Goal: Book appointment/travel/reservation

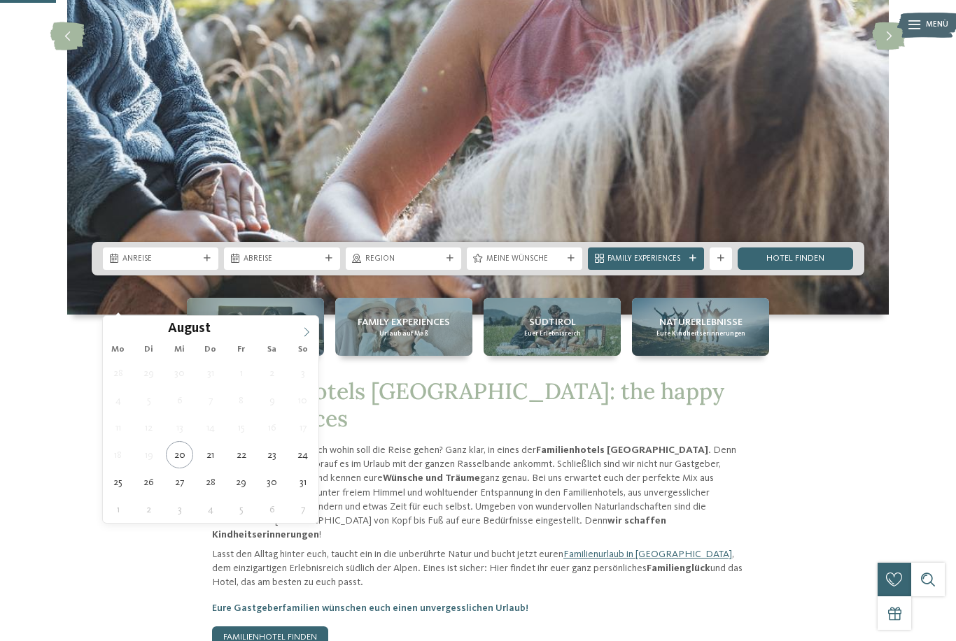
click at [305, 331] on icon at bounding box center [306, 332] width 10 height 10
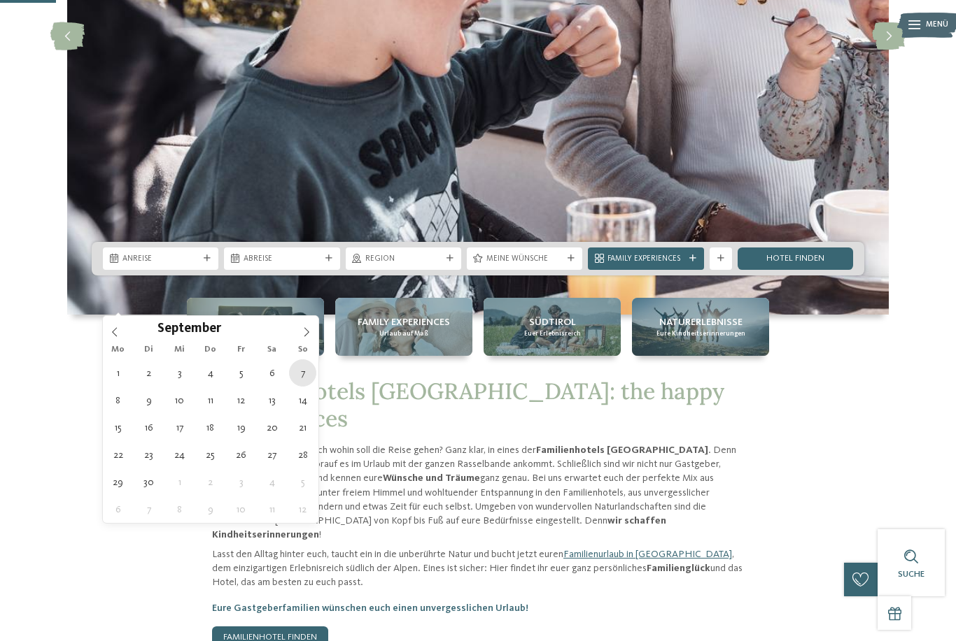
type div "07.09.2025"
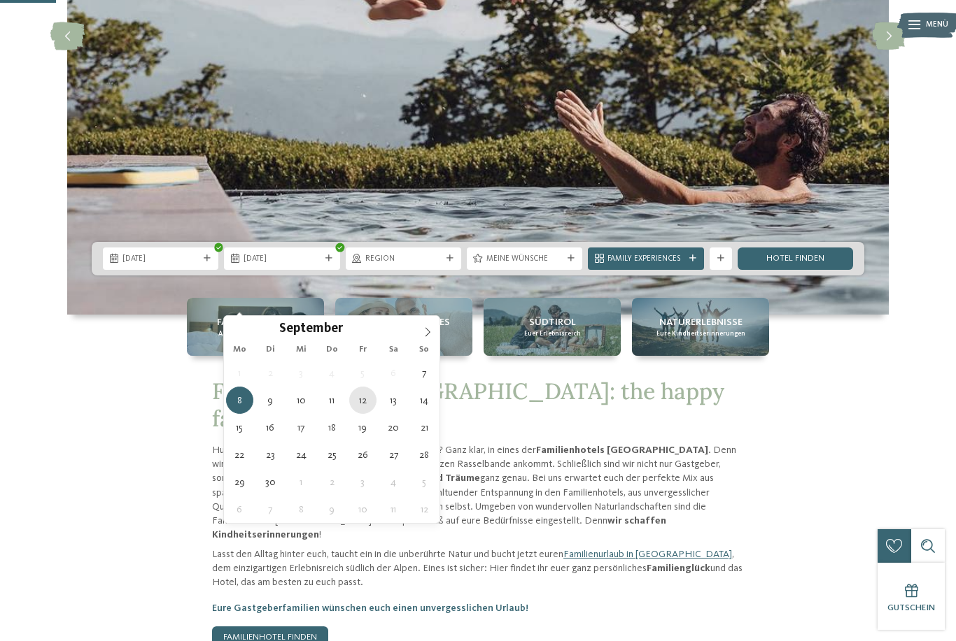
type div "12.09.2025"
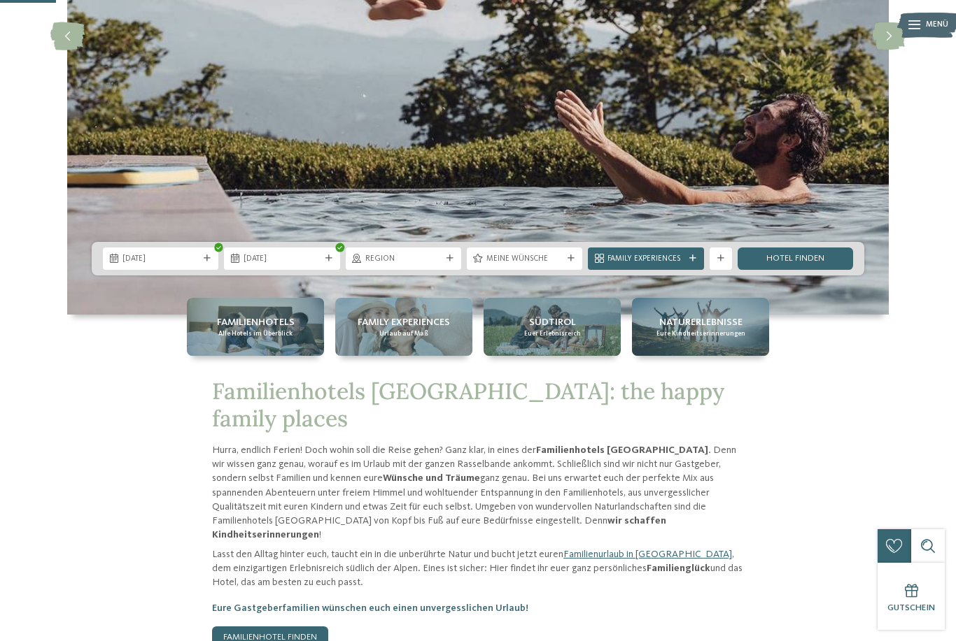
click at [511, 315] on img at bounding box center [477, 36] width 821 height 558
click at [795, 270] on link "Hotel finden" at bounding box center [794, 259] width 115 height 22
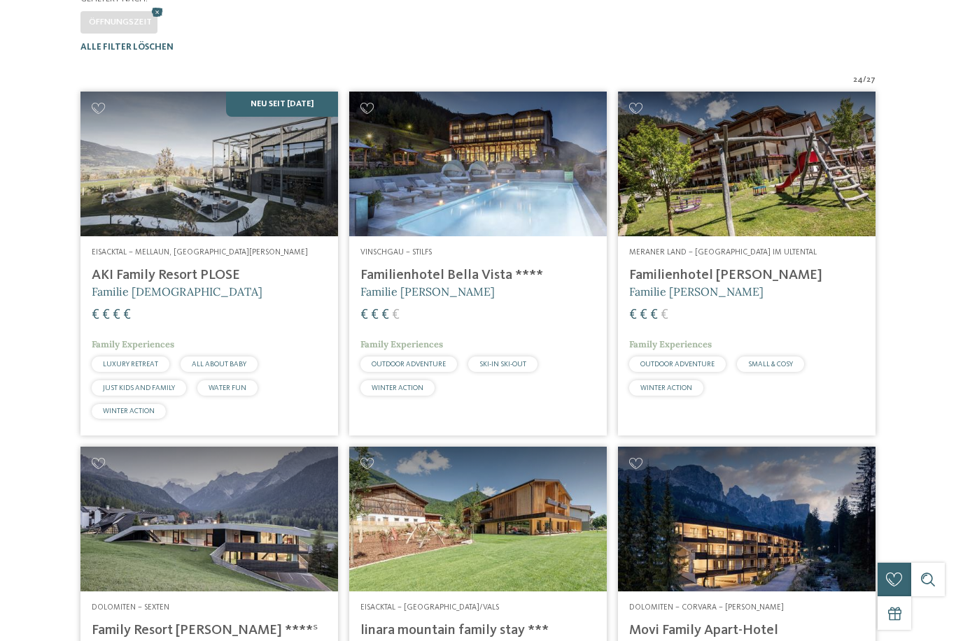
scroll to position [343, 0]
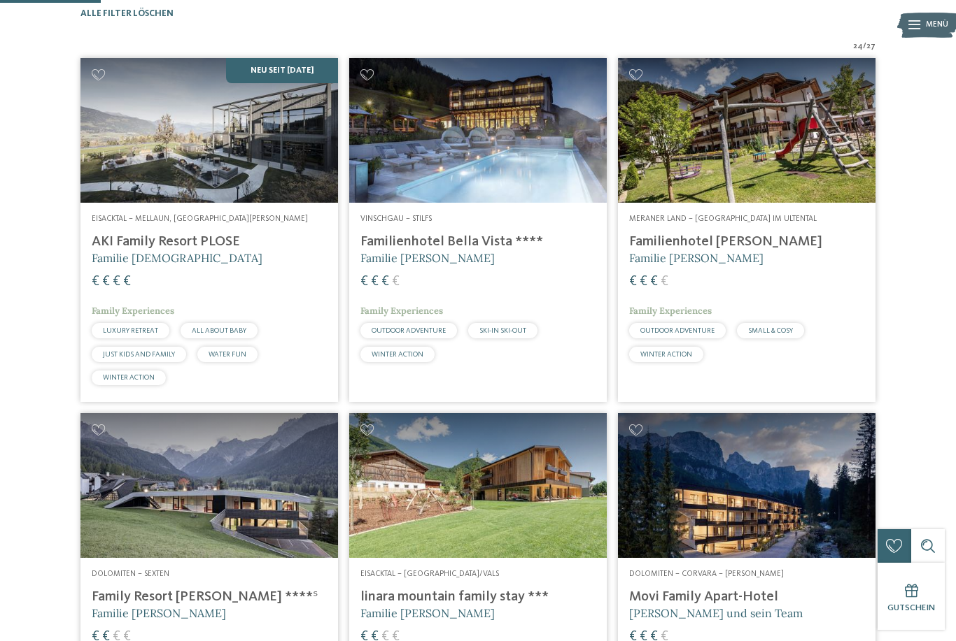
click at [180, 223] on span "Eisacktal – Mellaun, [GEOGRAPHIC_DATA][PERSON_NAME]" at bounding box center [200, 219] width 216 height 8
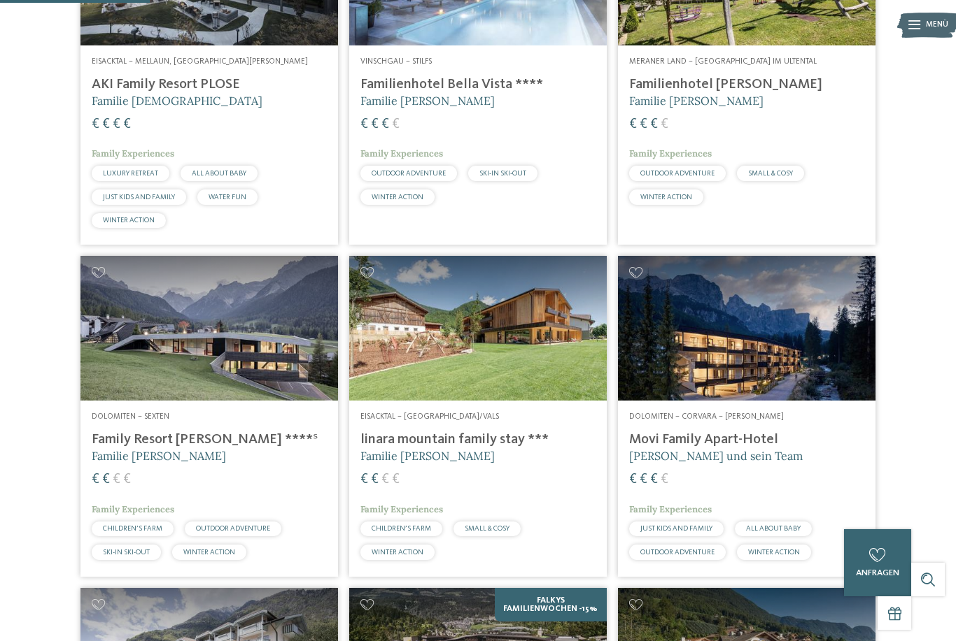
scroll to position [502, 0]
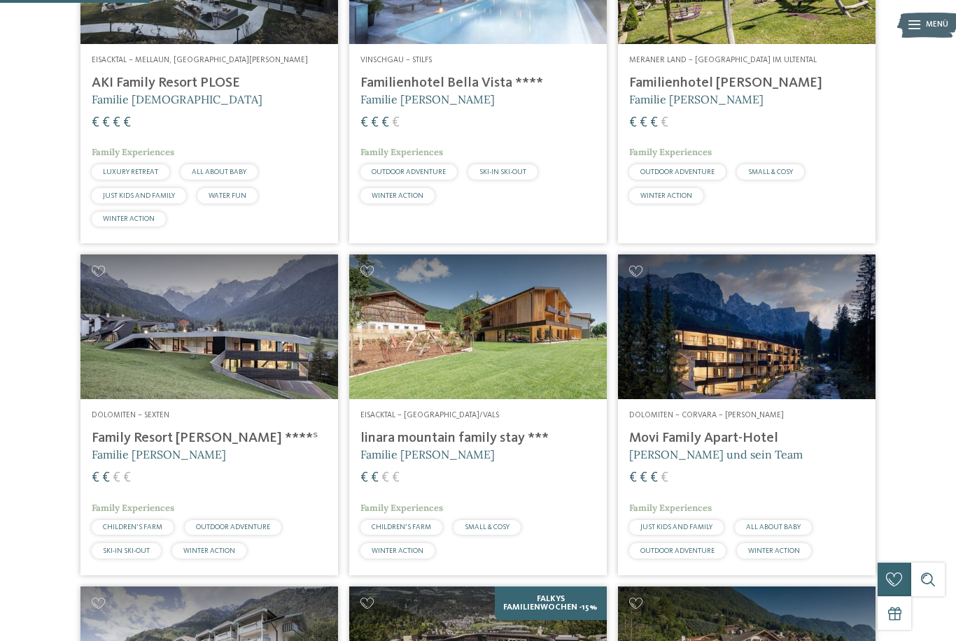
click at [199, 447] on h4 "Family Resort Rainer ****ˢ" at bounding box center [209, 438] width 235 height 17
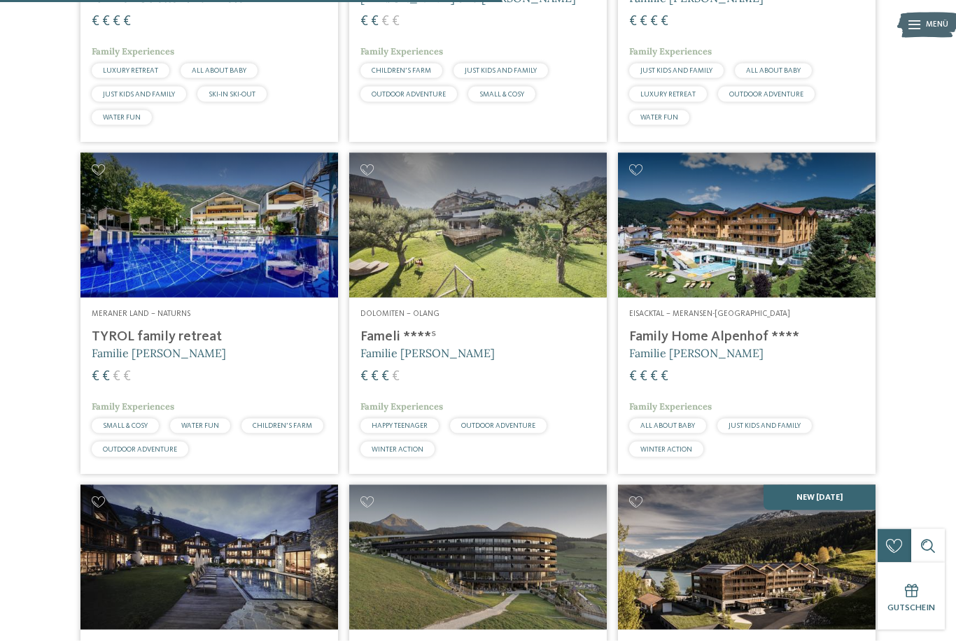
scroll to position [1679, 0]
click at [176, 345] on h4 "TYROL family retreat" at bounding box center [209, 336] width 235 height 17
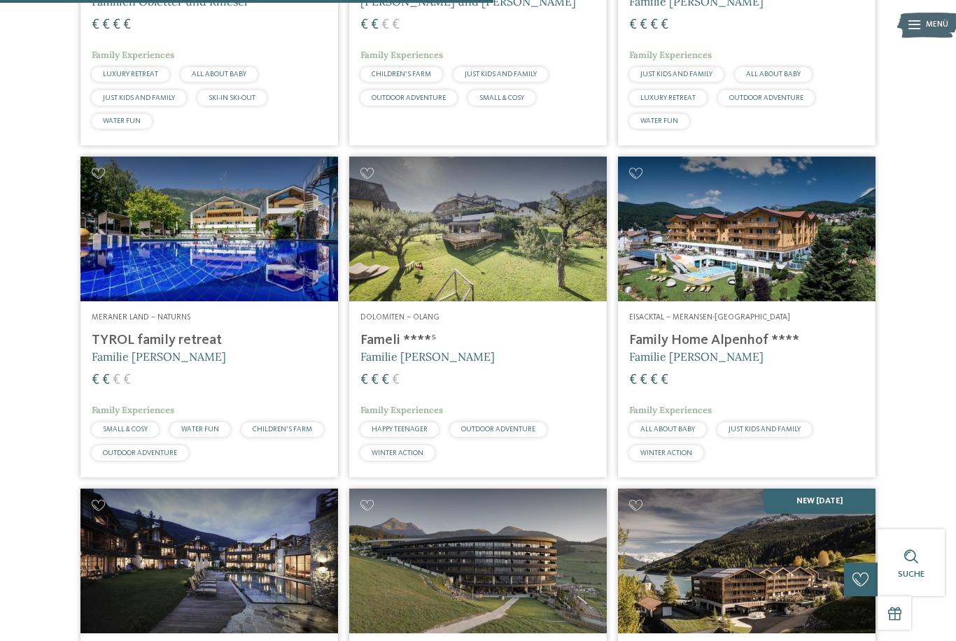
scroll to position [1674, 0]
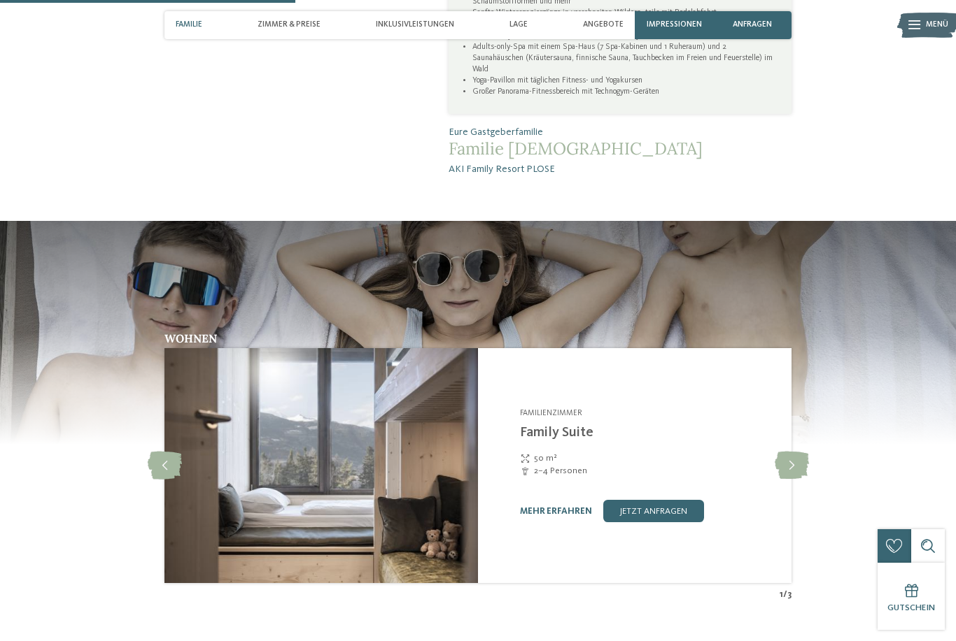
scroll to position [1207, 0]
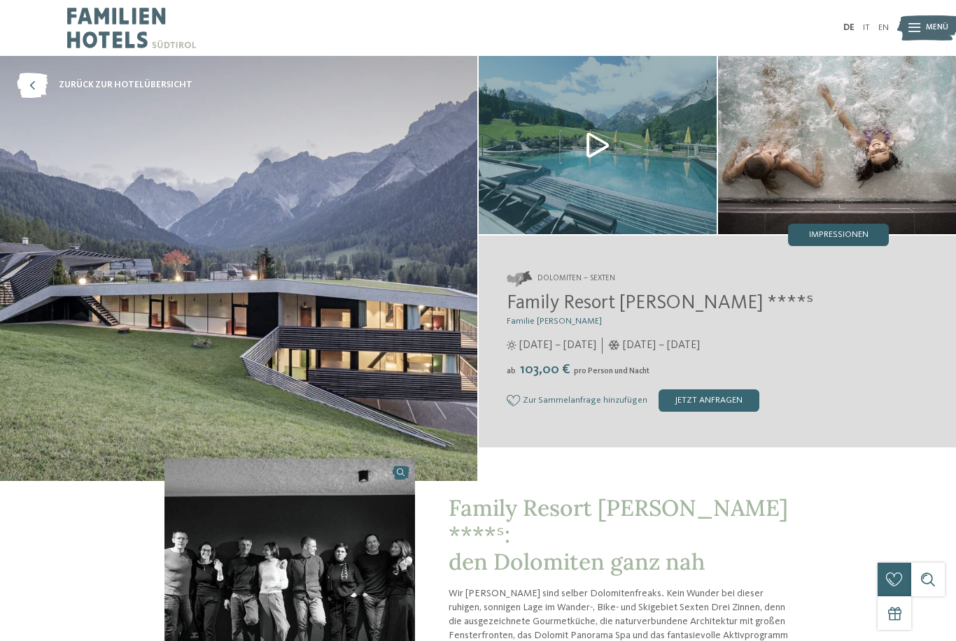
click at [855, 242] on div "Impressionen" at bounding box center [838, 235] width 101 height 22
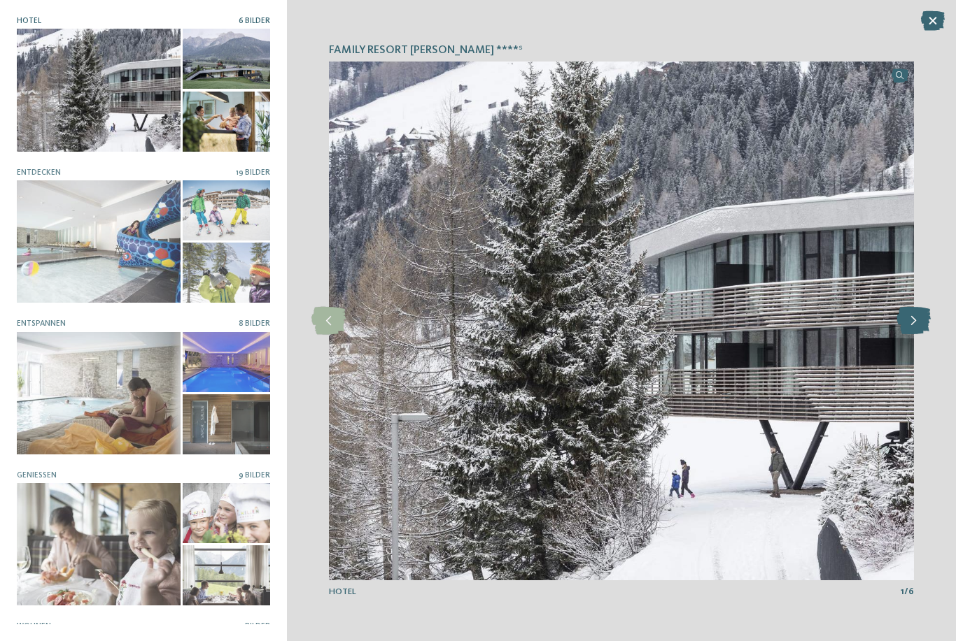
click at [914, 316] on icon at bounding box center [913, 321] width 34 height 28
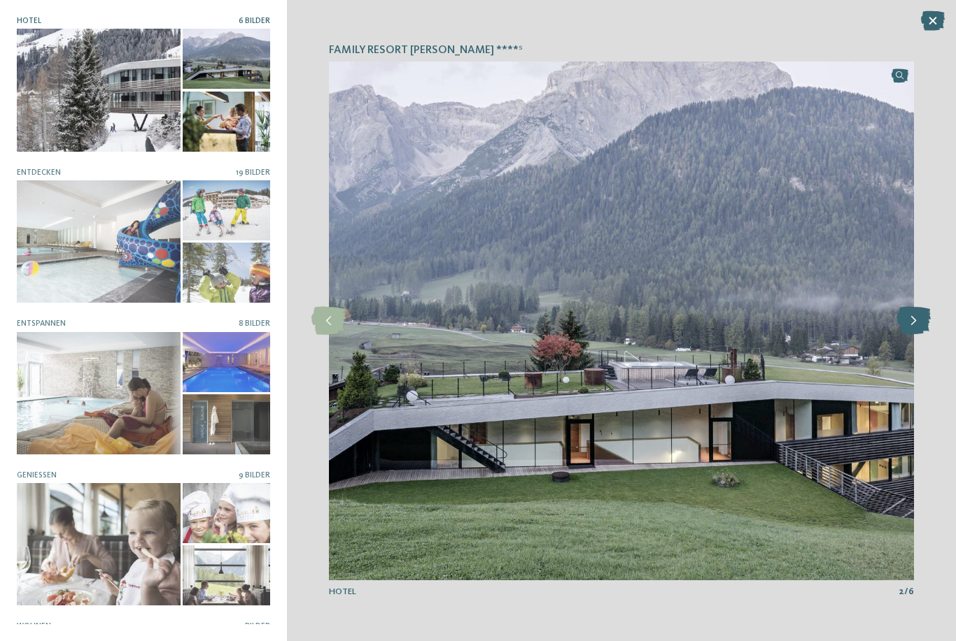
click at [914, 322] on icon at bounding box center [913, 321] width 34 height 28
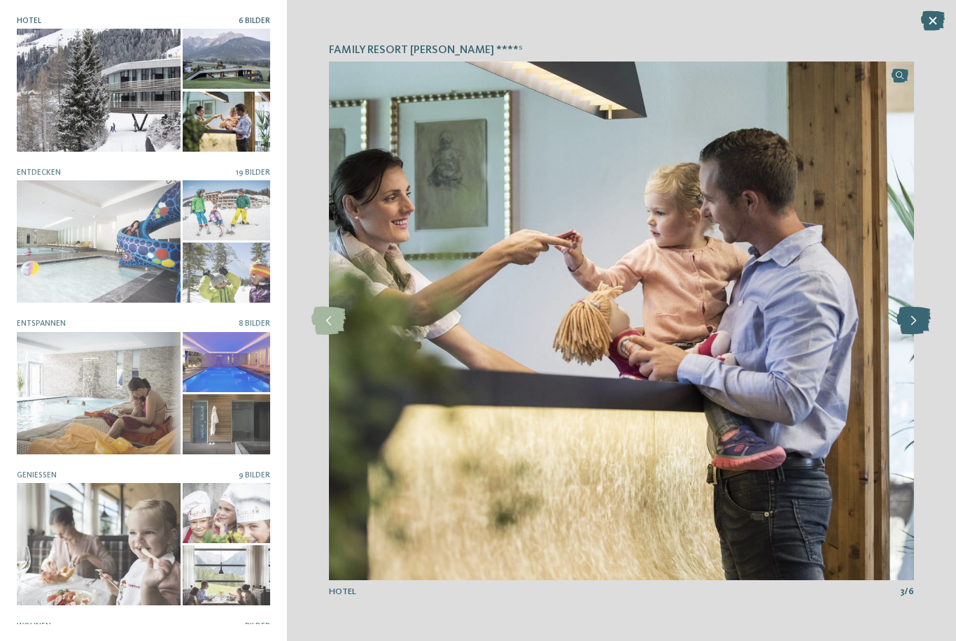
click at [907, 319] on icon at bounding box center [913, 321] width 34 height 28
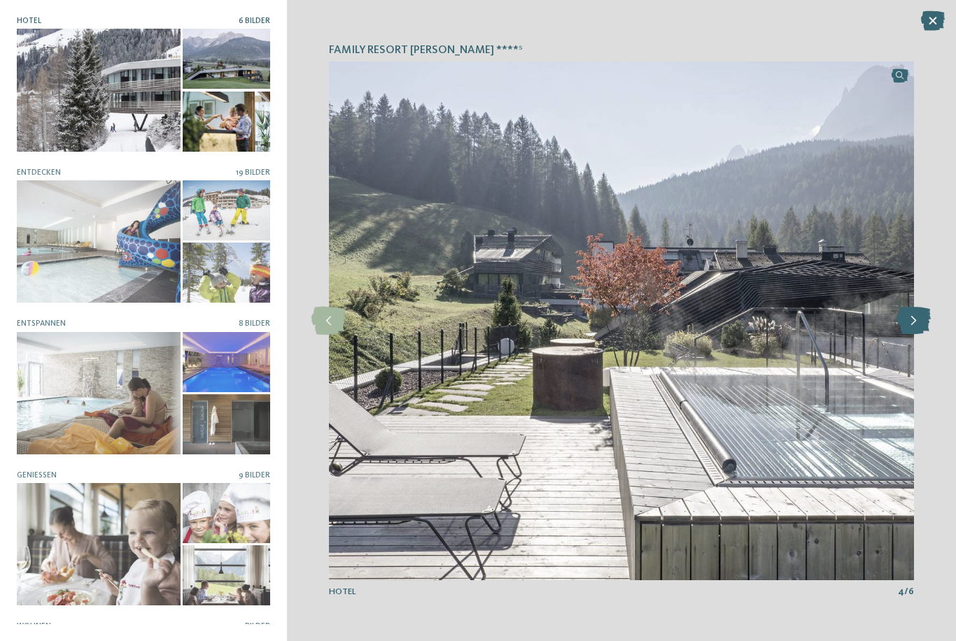
click at [913, 322] on icon at bounding box center [913, 321] width 34 height 28
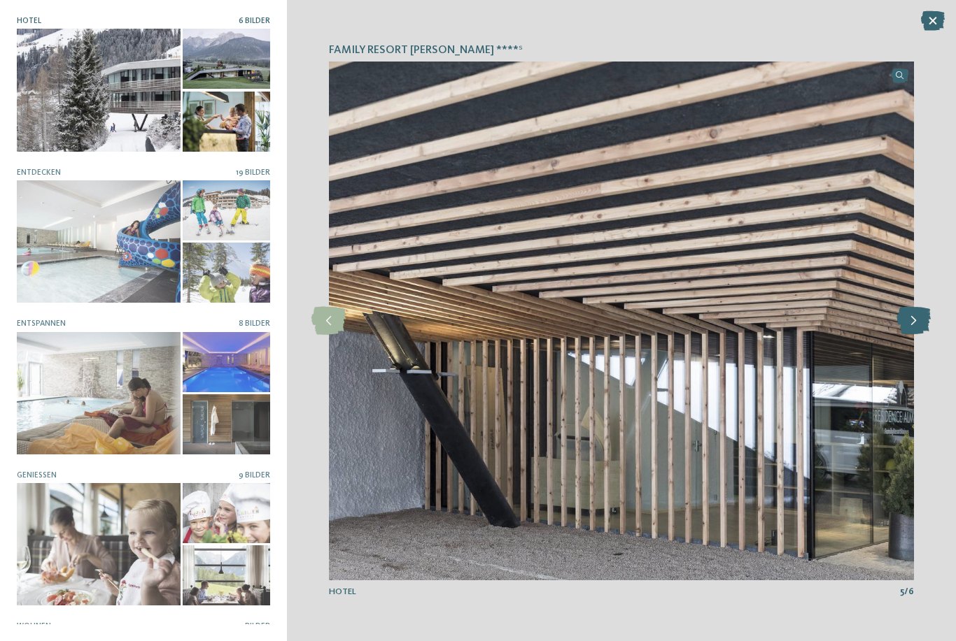
click at [911, 324] on icon at bounding box center [913, 321] width 34 height 28
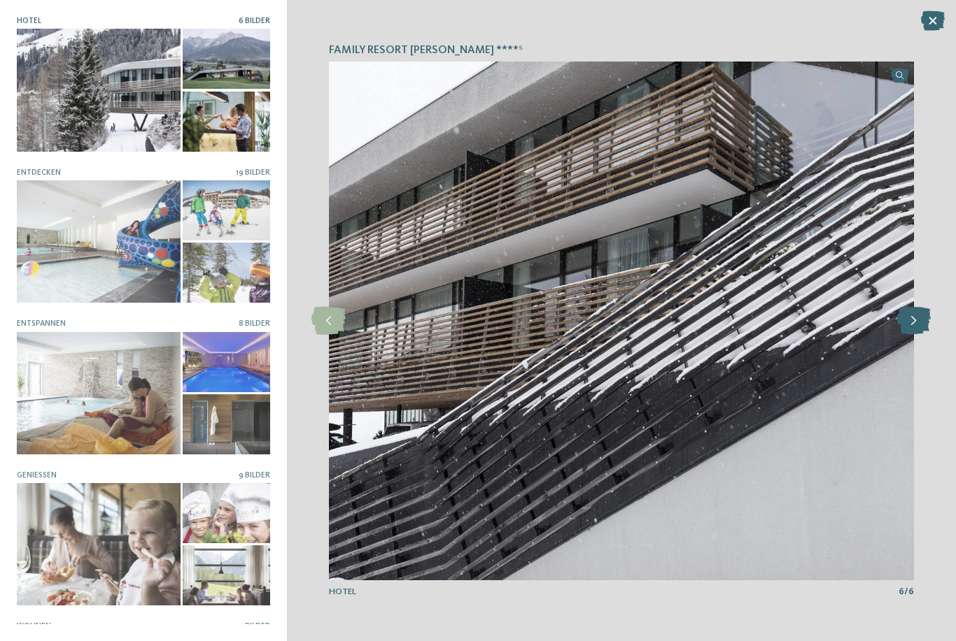
click at [914, 328] on icon at bounding box center [913, 321] width 34 height 28
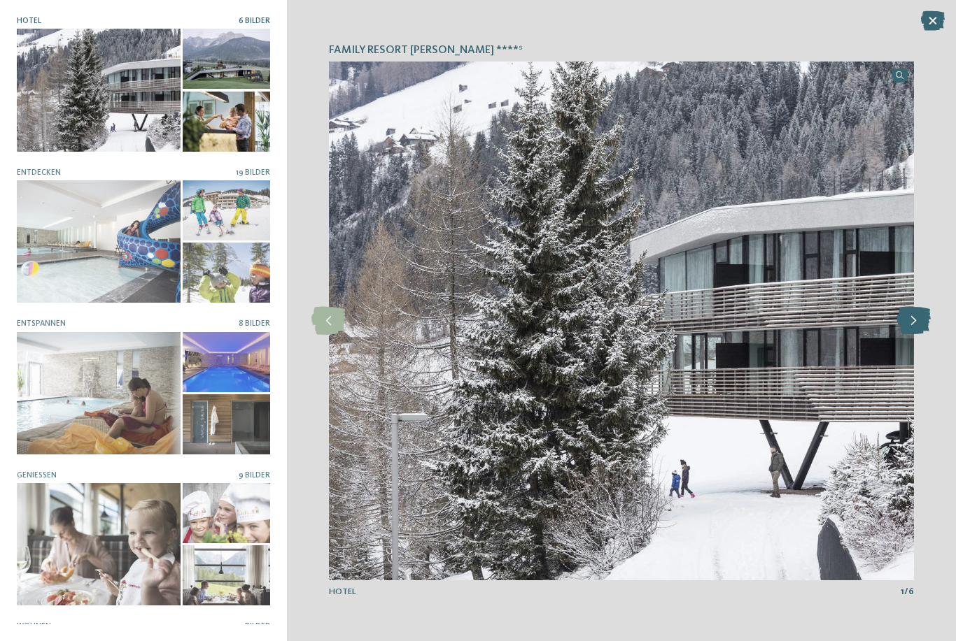
click at [912, 324] on icon at bounding box center [913, 321] width 34 height 28
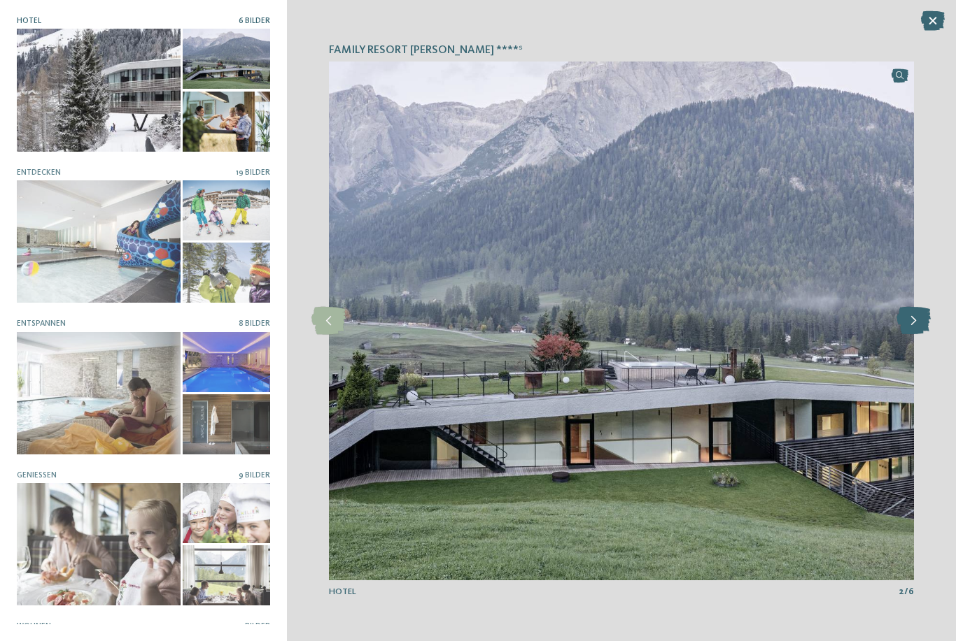
click at [916, 324] on icon at bounding box center [913, 321] width 34 height 28
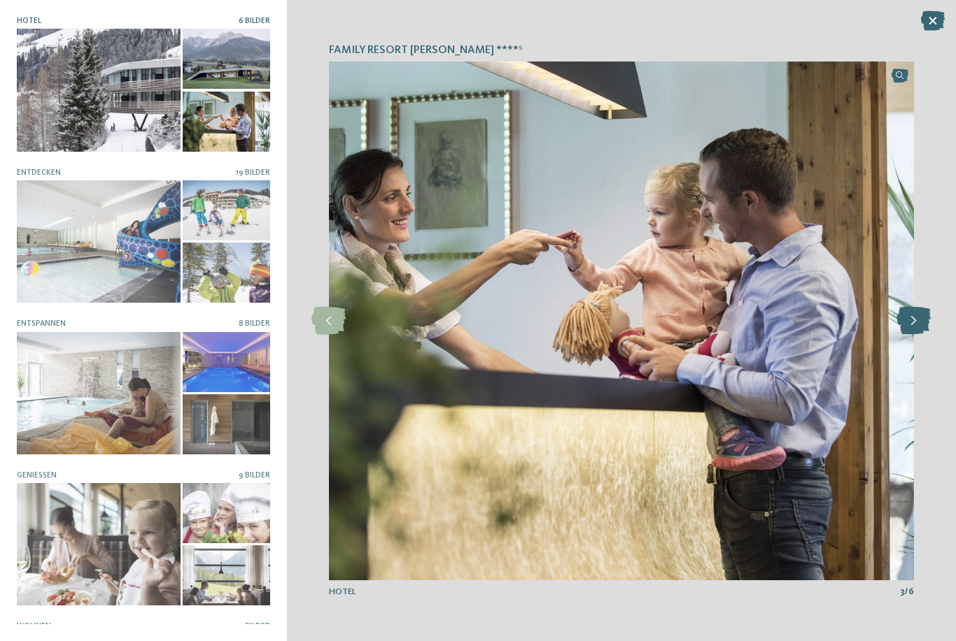
click at [912, 318] on icon at bounding box center [913, 321] width 34 height 28
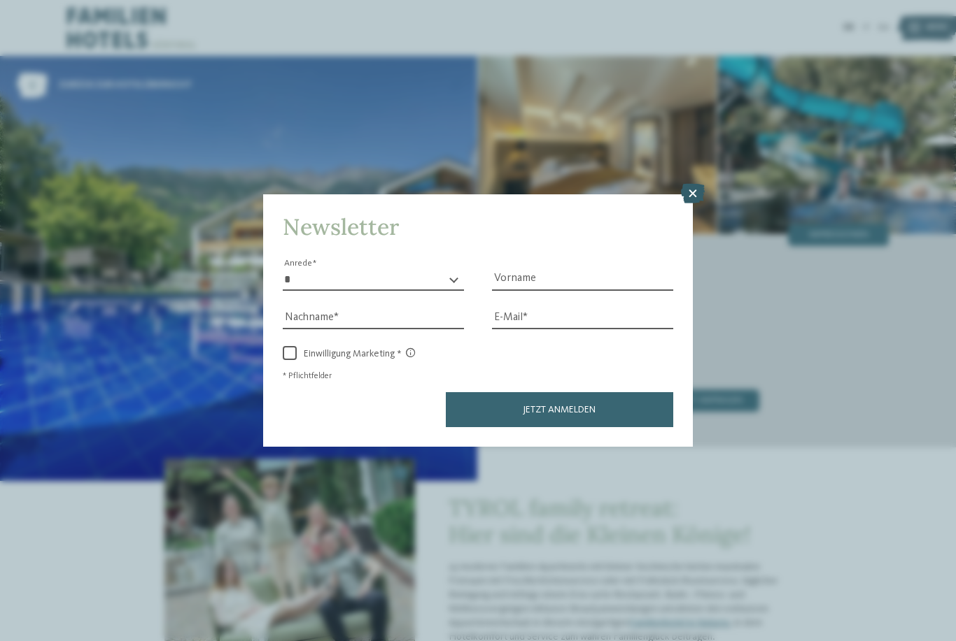
click at [688, 184] on icon at bounding box center [693, 194] width 24 height 20
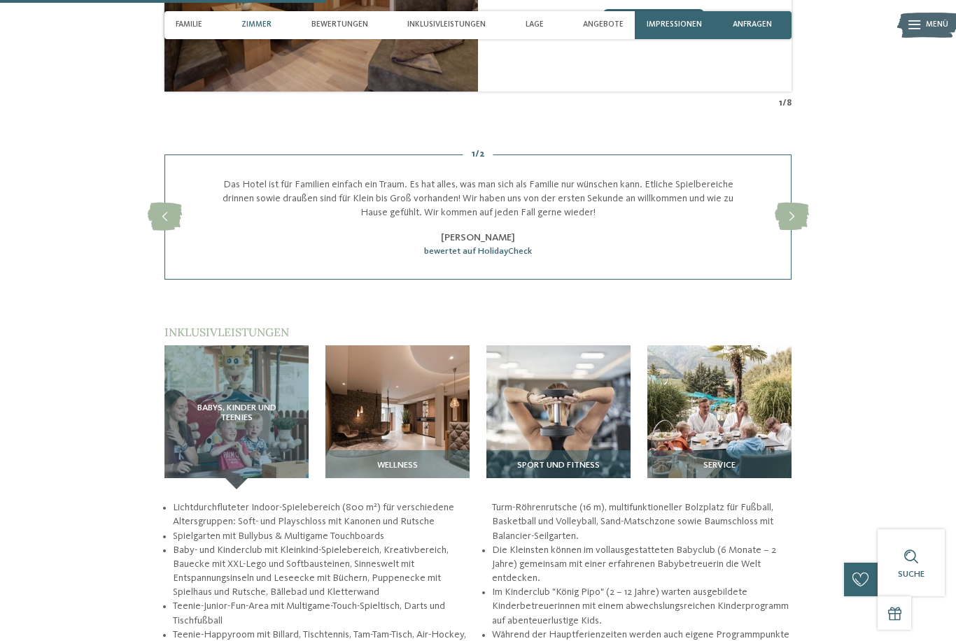
scroll to position [1264, 0]
